Goal: Task Accomplishment & Management: Manage account settings

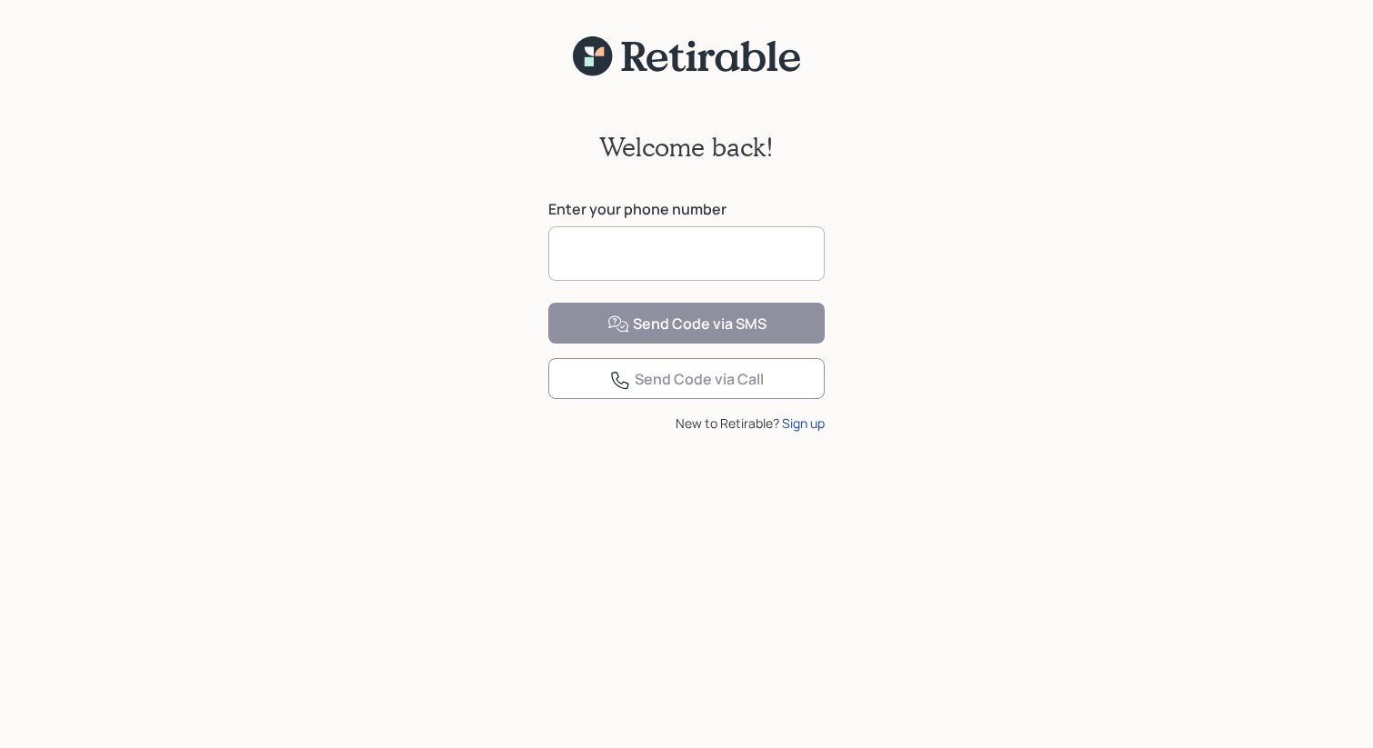
click at [681, 258] on input at bounding box center [686, 253] width 276 height 55
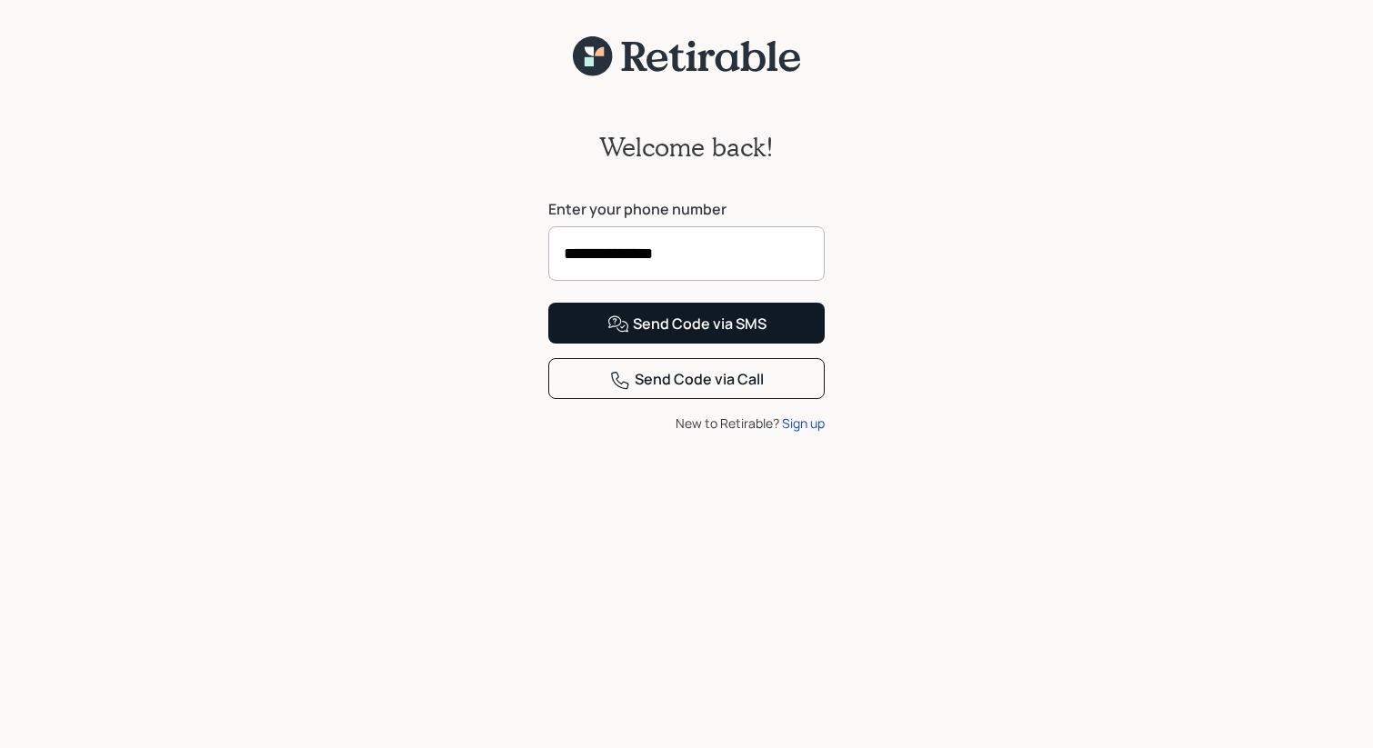
type input "**********"
click at [683, 335] on div "Send Code via SMS" at bounding box center [686, 325] width 159 height 22
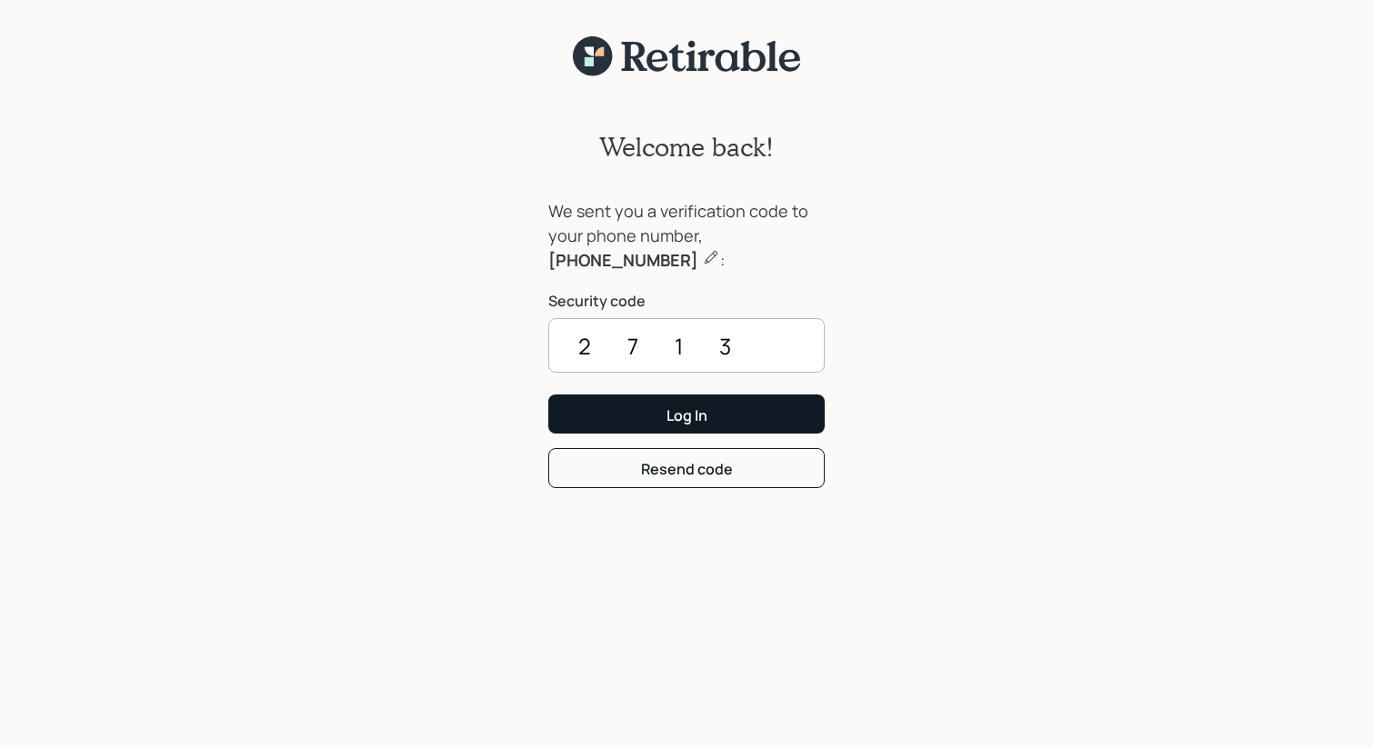
type input "2713"
click at [670, 407] on div "Log In" at bounding box center [686, 415] width 41 height 20
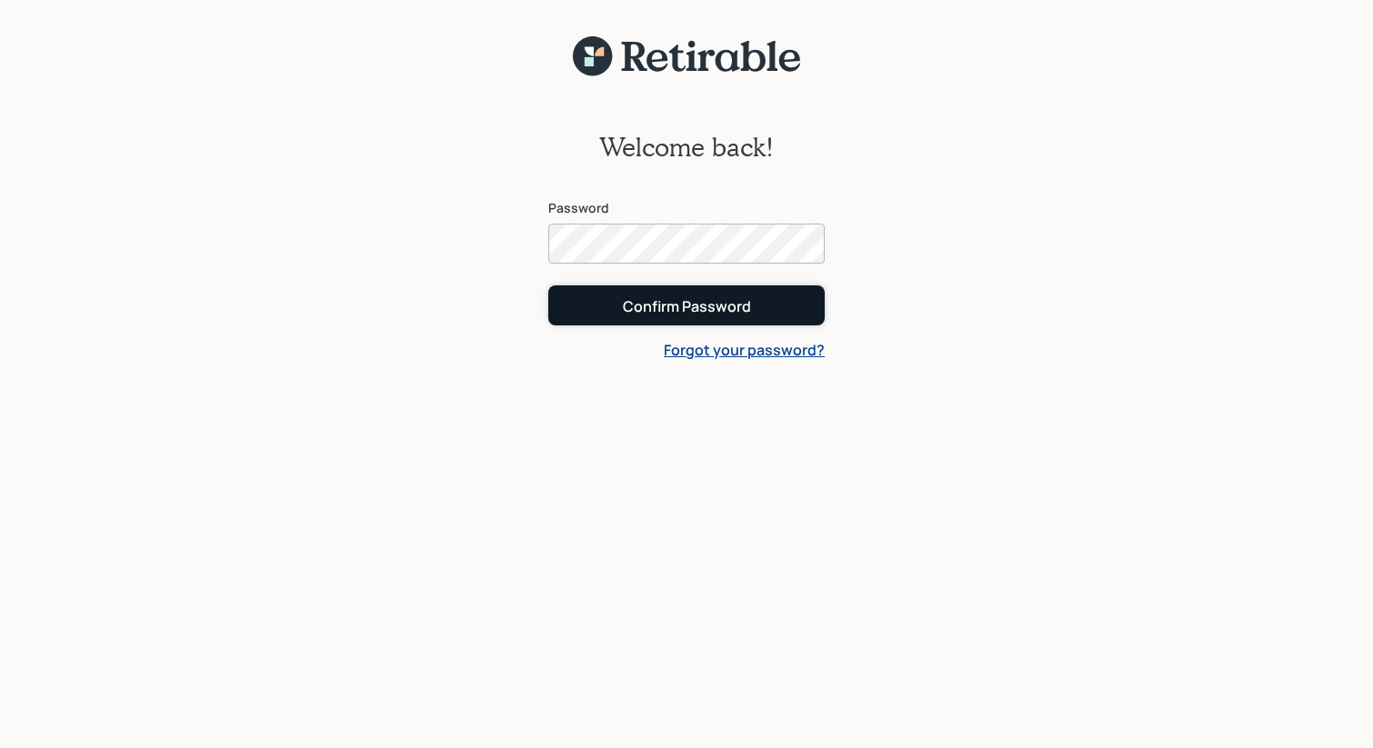
click at [621, 302] on button "Confirm Password" at bounding box center [686, 304] width 276 height 39
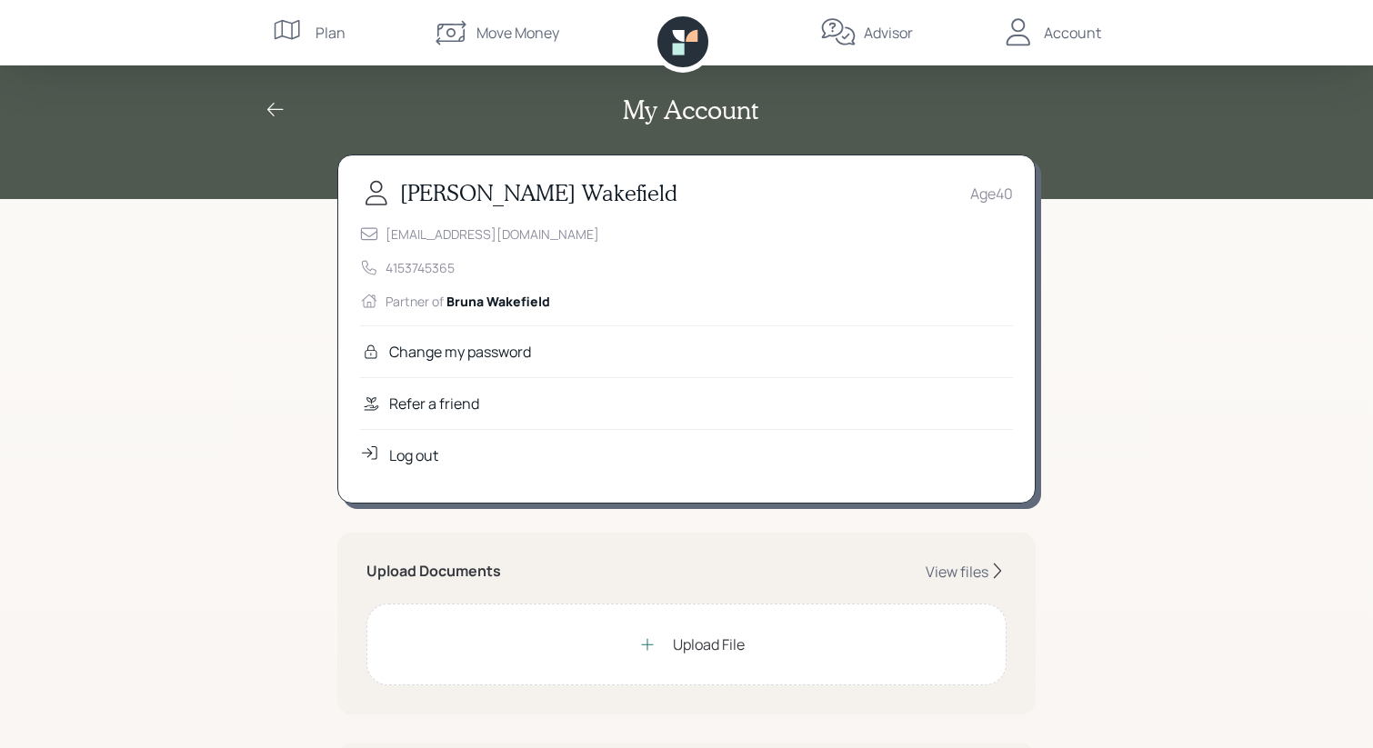
click at [736, 646] on div "Upload File" at bounding box center [709, 645] width 72 height 22
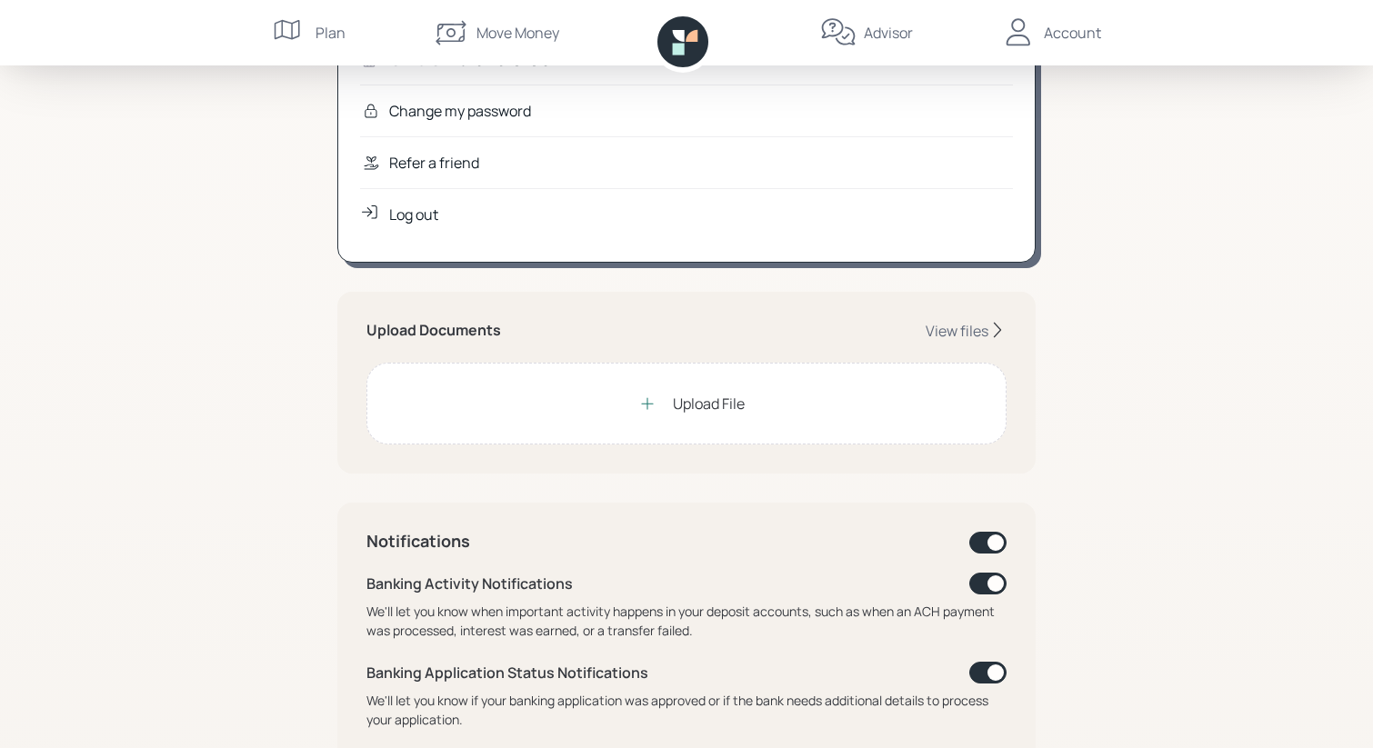
scroll to position [244, 0]
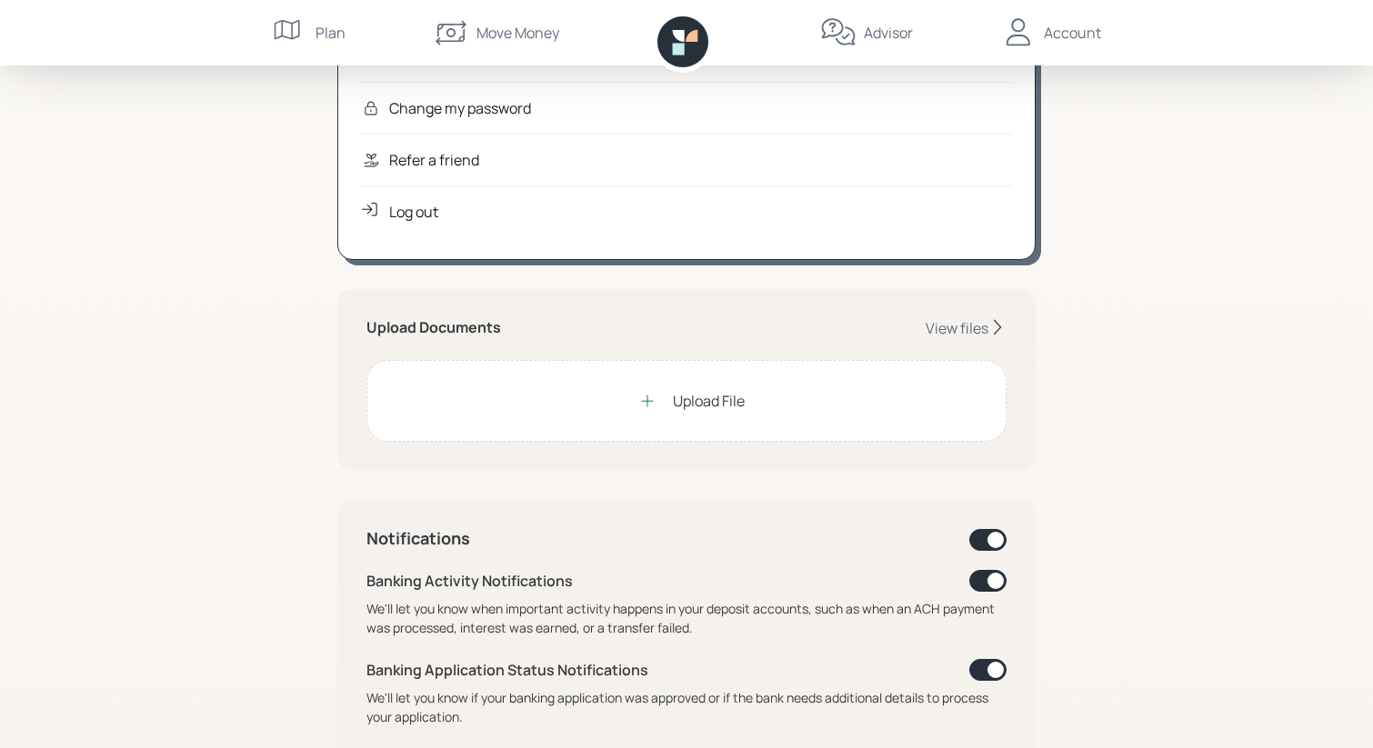
click at [674, 394] on div "Upload File" at bounding box center [709, 401] width 72 height 22
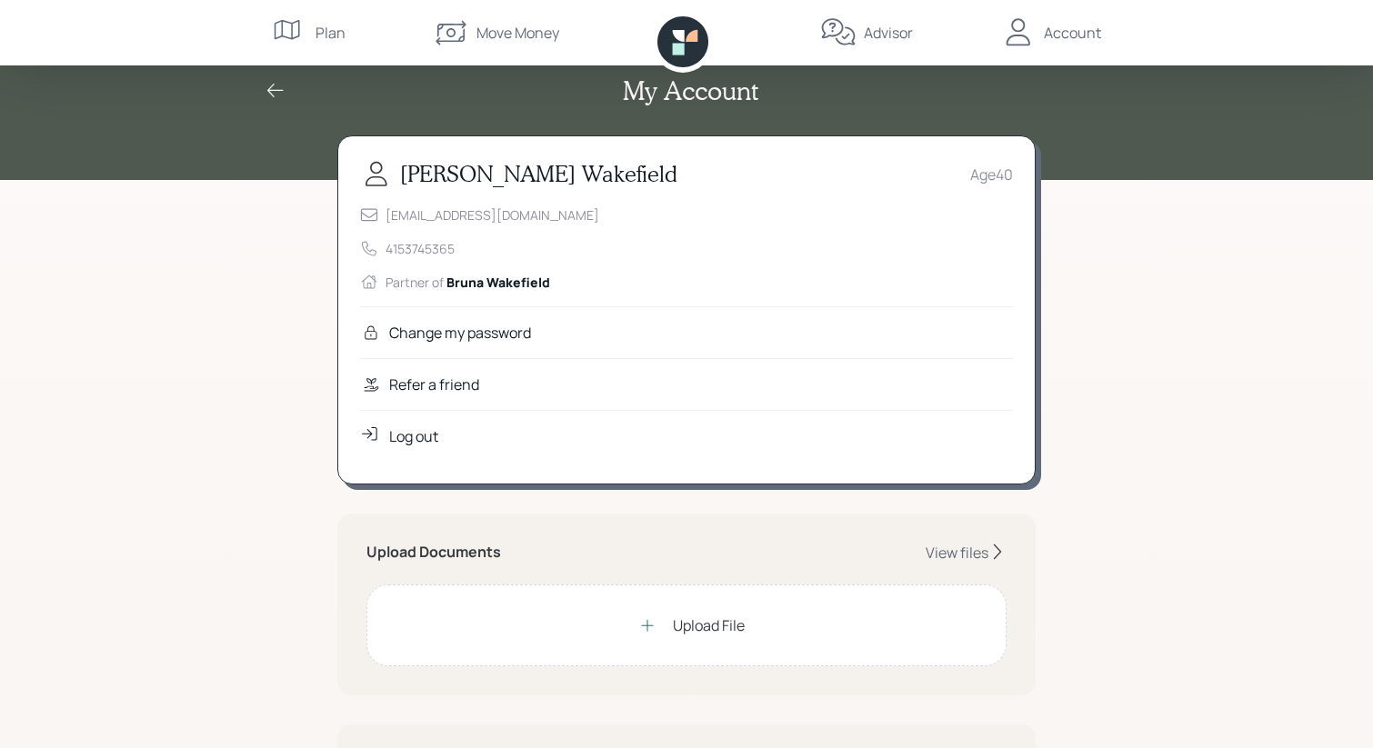
scroll to position [0, 0]
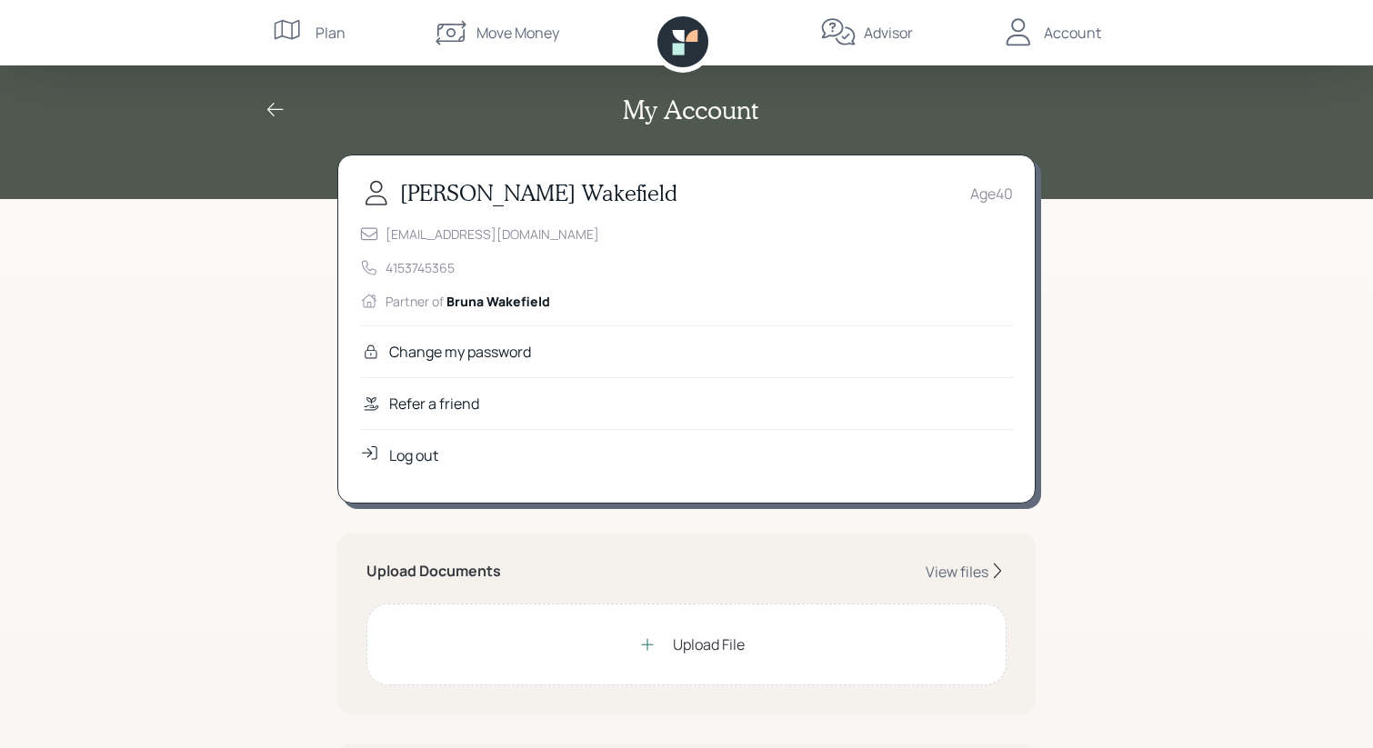
click at [692, 647] on div "Upload File" at bounding box center [709, 645] width 72 height 22
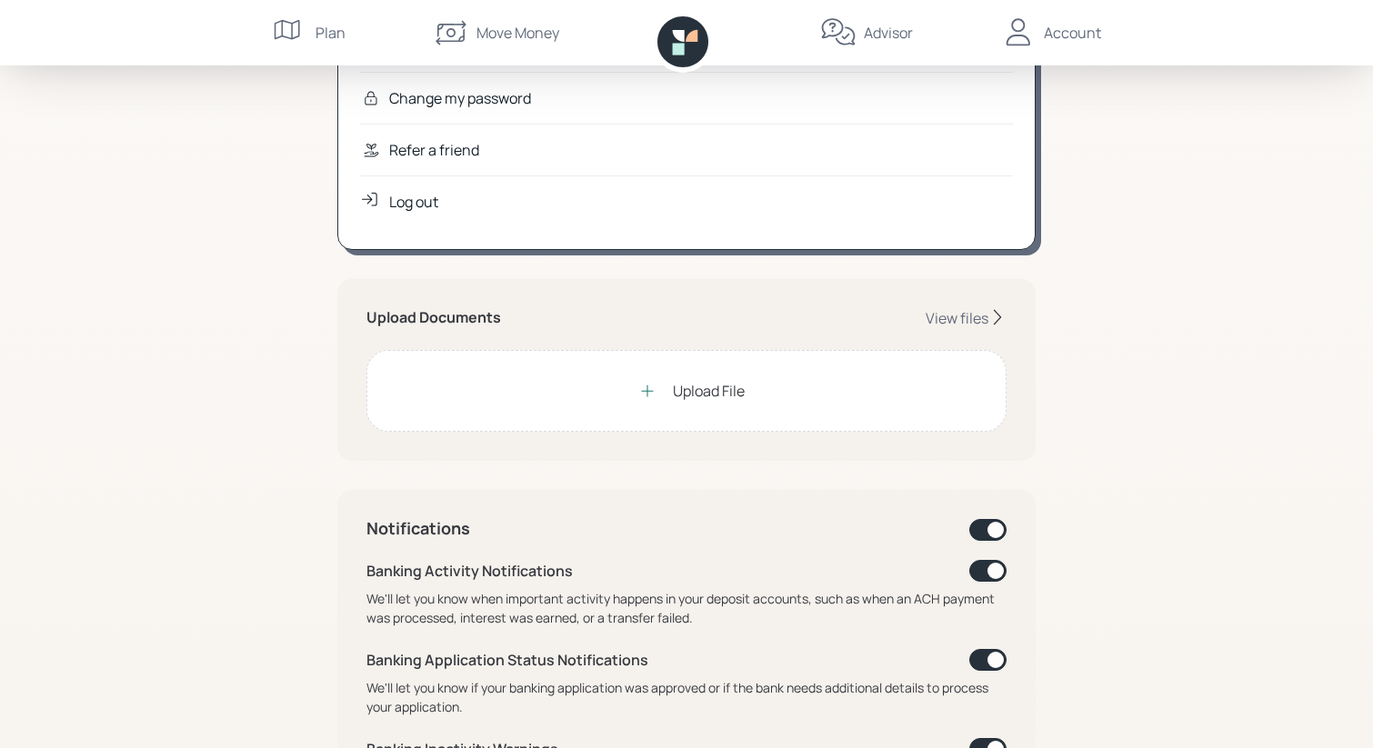
scroll to position [262, 0]
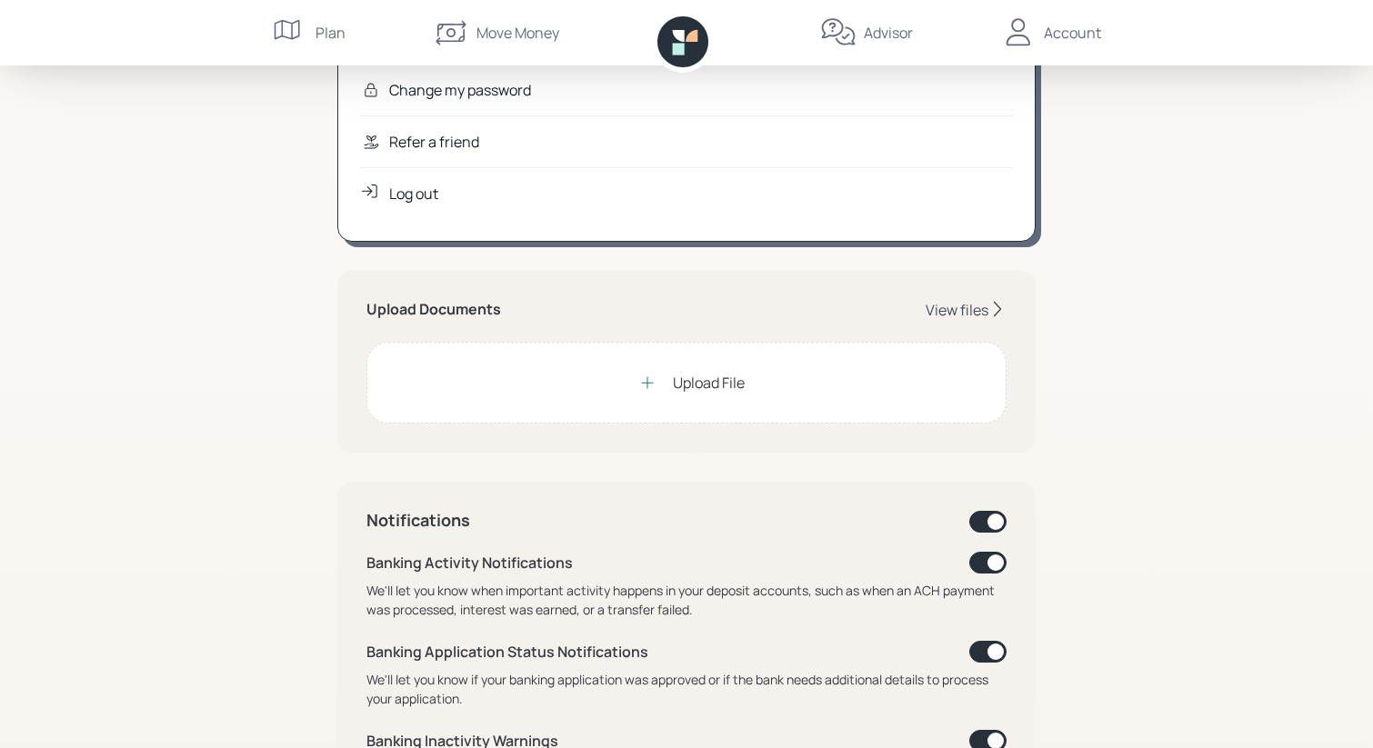
click at [952, 310] on div "View files" at bounding box center [957, 310] width 63 height 20
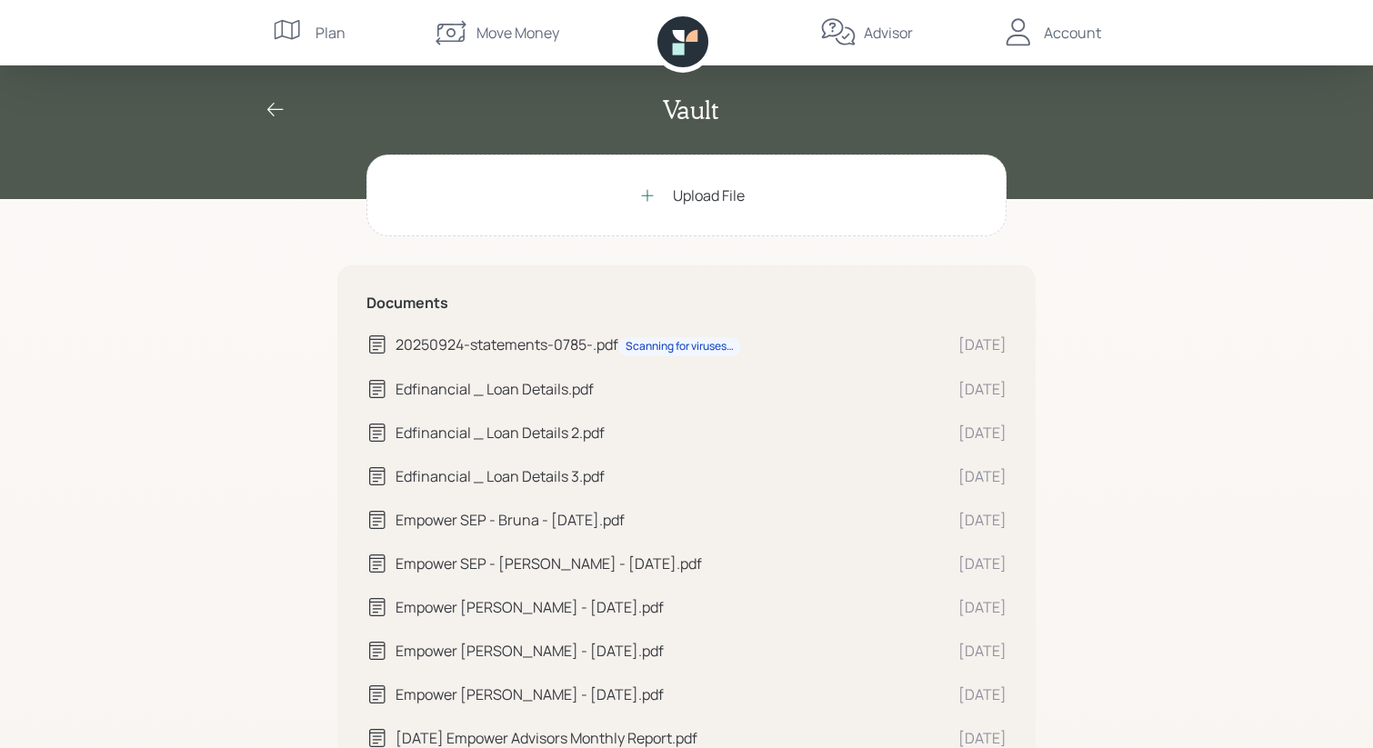
click at [686, 201] on div "Upload File" at bounding box center [709, 196] width 72 height 22
